Goal: Task Accomplishment & Management: Manage account settings

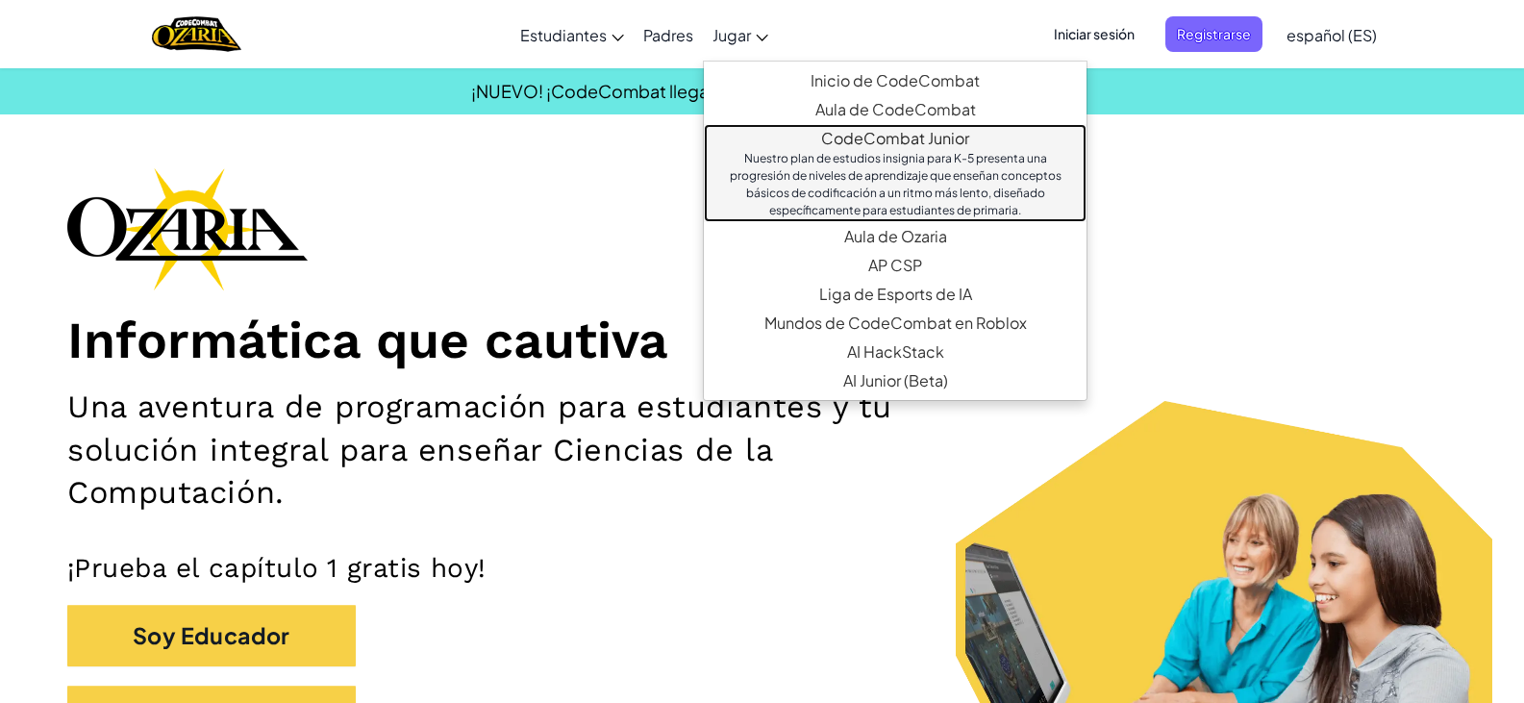
click at [988, 138] on link "CodeCombat Junior Nuestro plan de estudios insignia para K-5 presenta una progr…" at bounding box center [895, 173] width 383 height 98
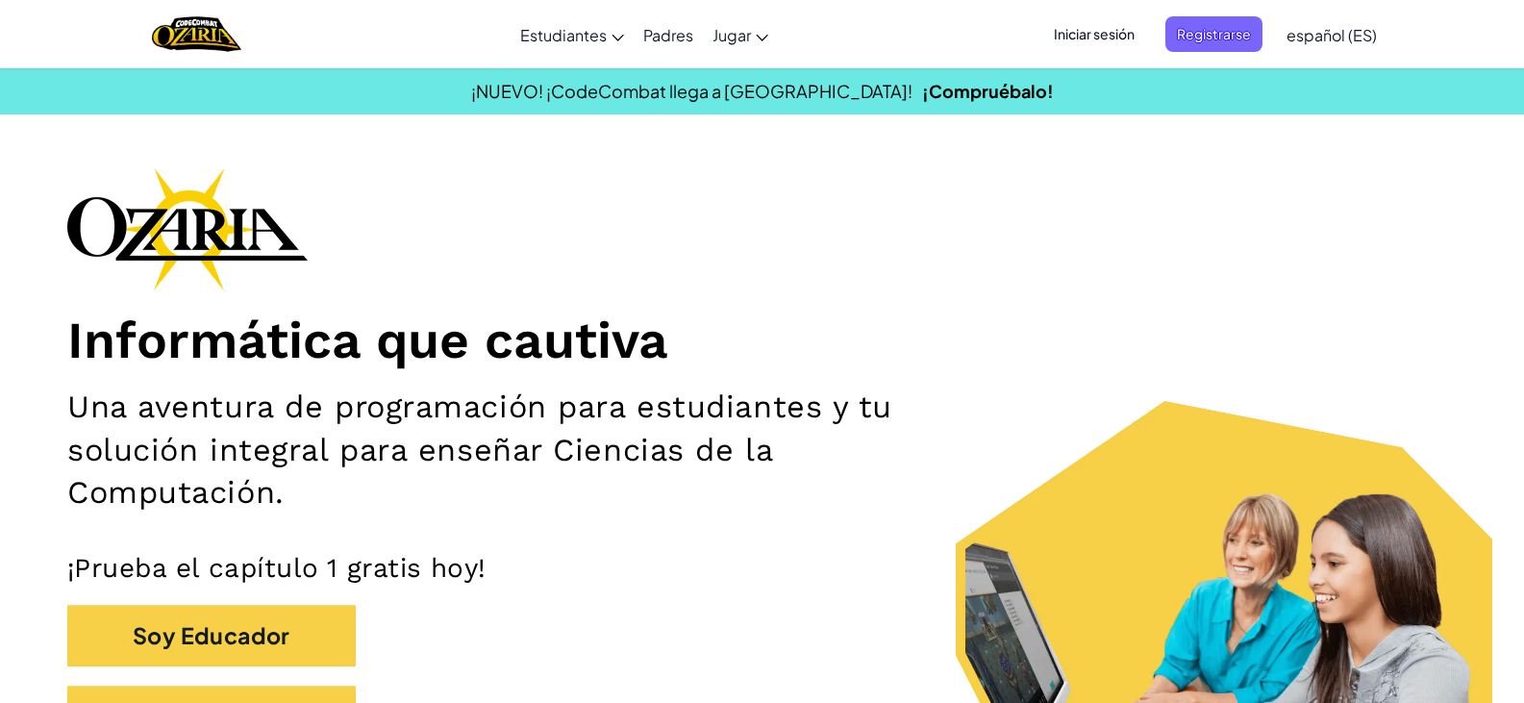
click at [1057, 25] on span "Iniciar sesión" at bounding box center [1094, 34] width 104 height 36
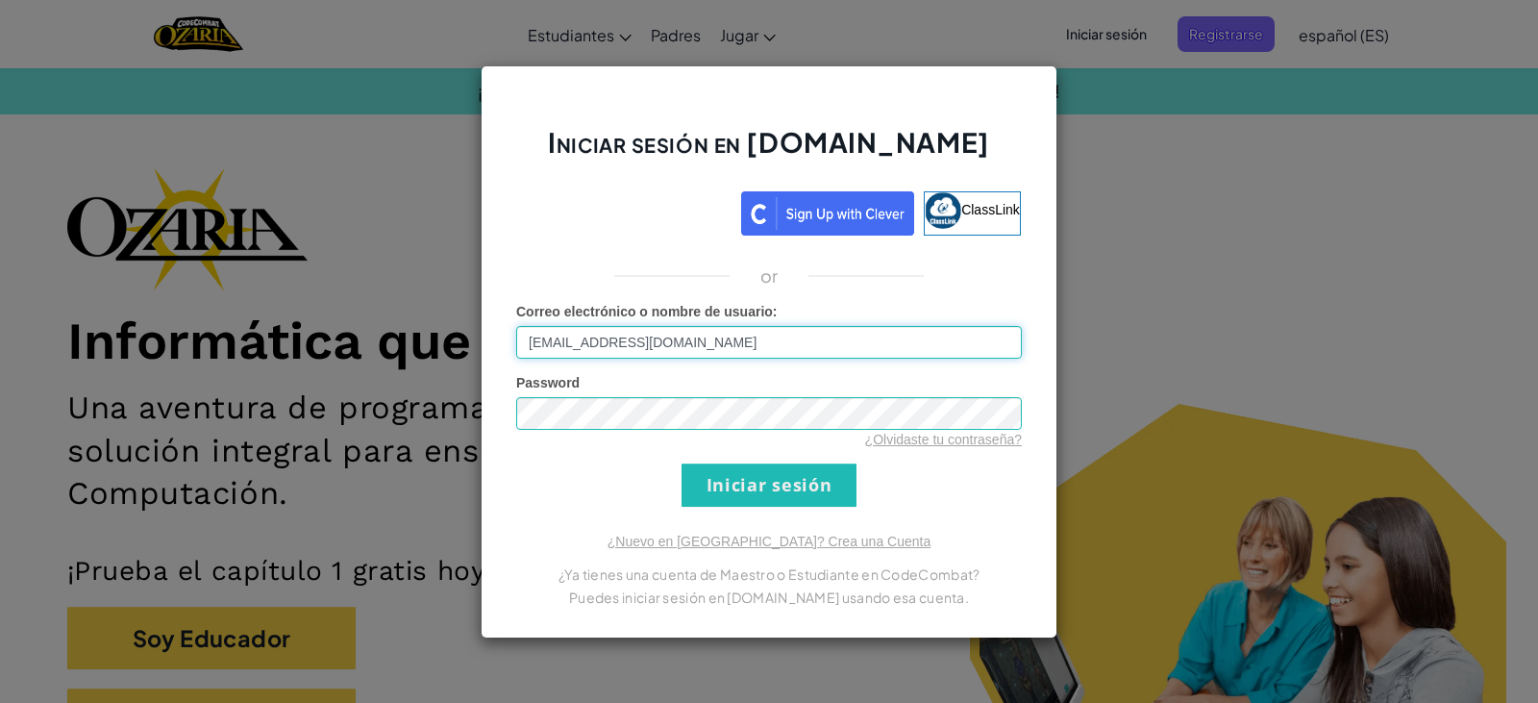
type input "[EMAIL_ADDRESS][DOMAIN_NAME]"
click at [765, 492] on input "Iniciar sesión" at bounding box center [769, 484] width 175 height 43
